Goal: Task Accomplishment & Management: Use online tool/utility

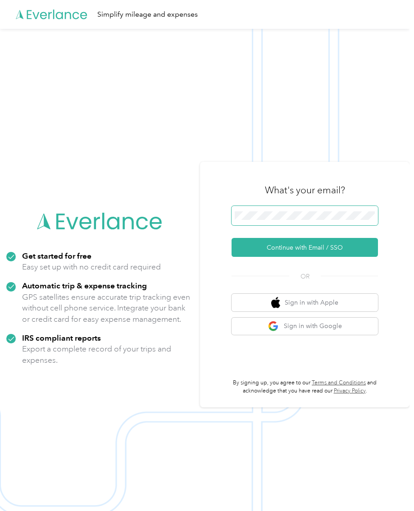
click at [309, 257] on button "Continue with Email / SSO" at bounding box center [305, 247] width 146 height 19
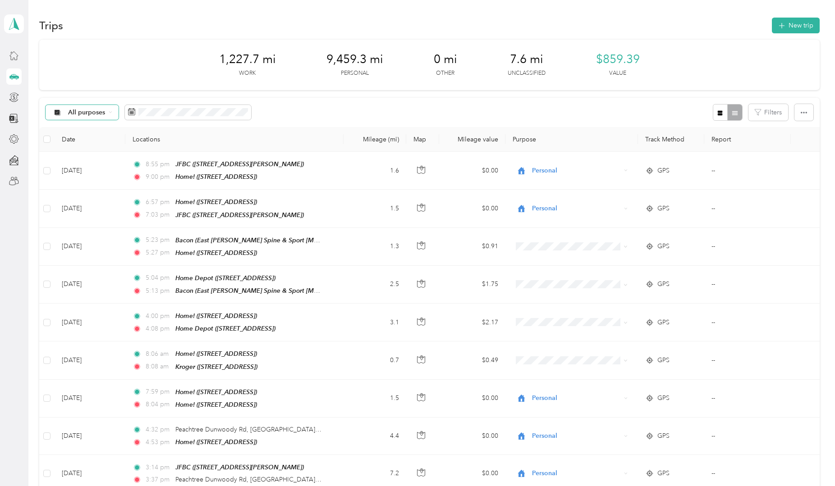
click at [86, 112] on span "All purposes" at bounding box center [86, 112] width 37 height 6
click at [77, 147] on span "Unclassified" at bounding box center [92, 144] width 49 height 9
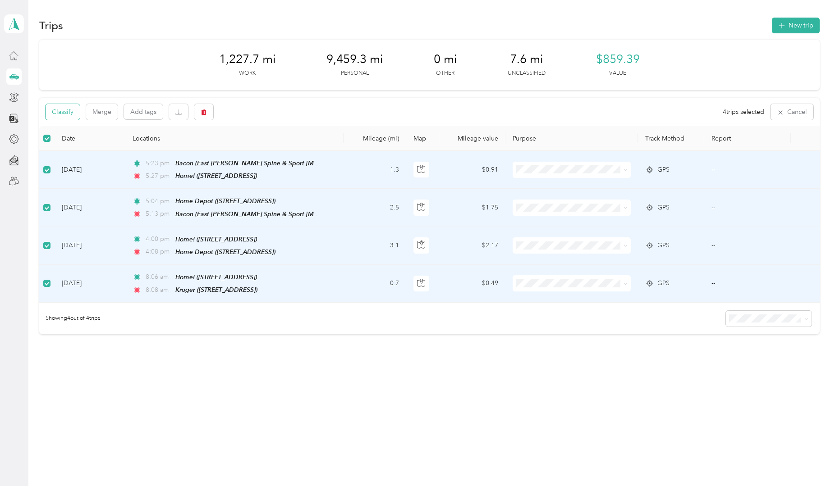
click at [60, 112] on button "Classify" at bounding box center [63, 112] width 34 height 16
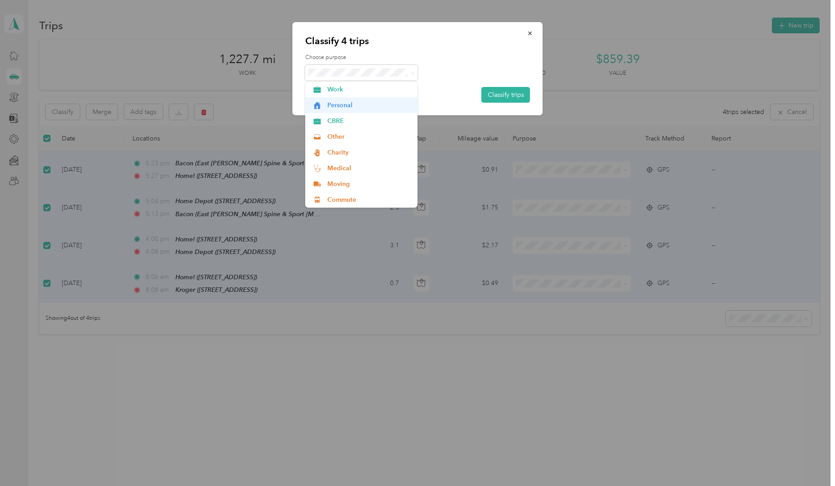
click at [362, 109] on span "Personal" at bounding box center [369, 104] width 84 height 9
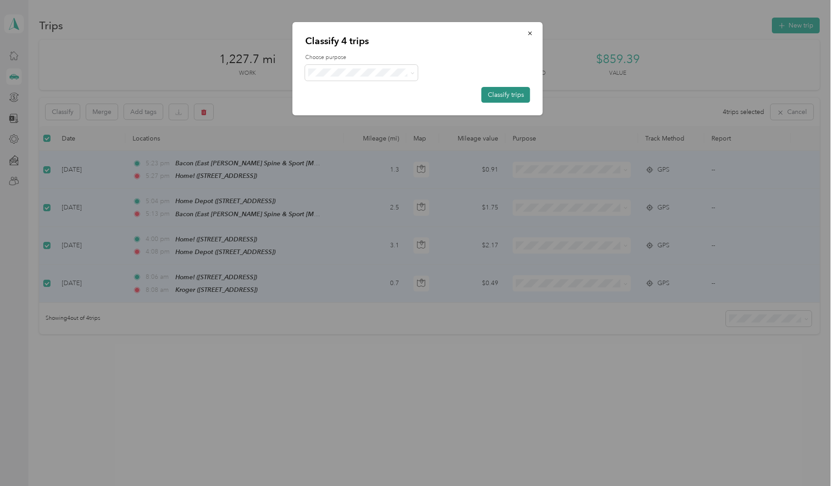
click at [414, 93] on button "Classify trips" at bounding box center [505, 95] width 49 height 16
